Goal: Entertainment & Leisure: Consume media (video, audio)

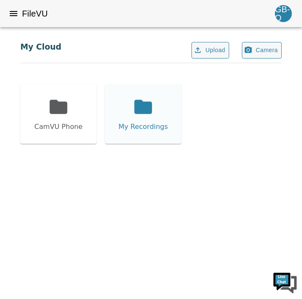
click at [131, 107] on div "My Recordings" at bounding box center [143, 113] width 76 height 59
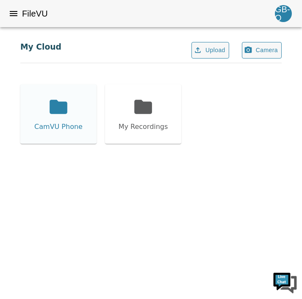
click at [59, 102] on icon at bounding box center [59, 107] width 18 height 14
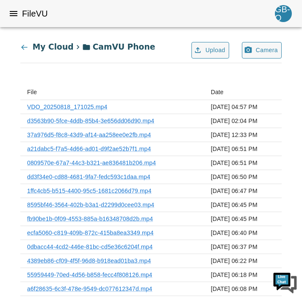
click at [32, 48] on div "My Cloud" at bounding box center [46, 47] width 53 height 12
click at [28, 47] on div "My Cloud" at bounding box center [46, 47] width 53 height 12
click at [22, 46] on icon at bounding box center [24, 47] width 8 height 8
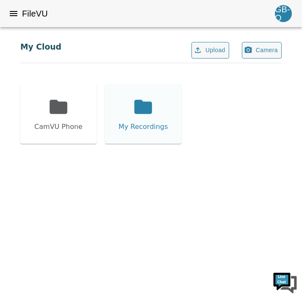
click at [148, 101] on icon at bounding box center [143, 106] width 21 height 21
